Goal: Task Accomplishment & Management: Manage account settings

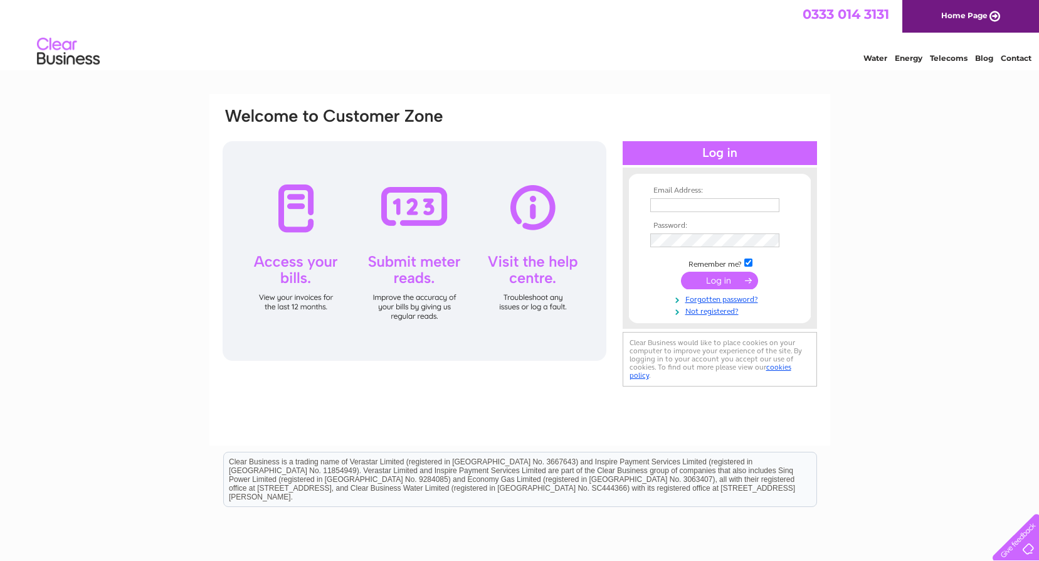
type input "[EMAIL_ADDRESS][DOMAIN_NAME]"
click at [719, 282] on input "submit" at bounding box center [719, 281] width 77 height 18
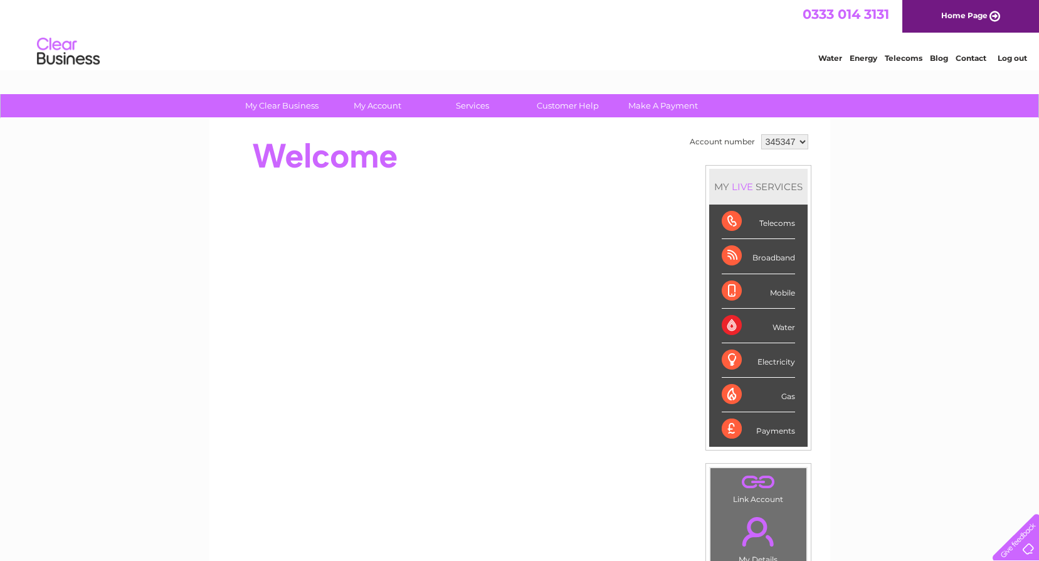
click at [1003, 57] on link "Log out" at bounding box center [1012, 57] width 29 height 9
